Goal: Navigation & Orientation: Find specific page/section

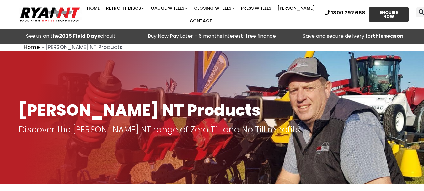
click at [103, 7] on link "Home" at bounding box center [93, 8] width 19 height 13
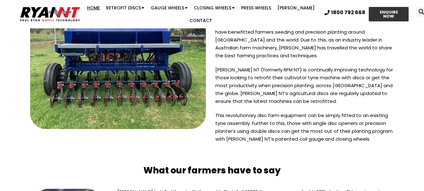
scroll to position [1432, 0]
